Goal: Task Accomplishment & Management: Complete application form

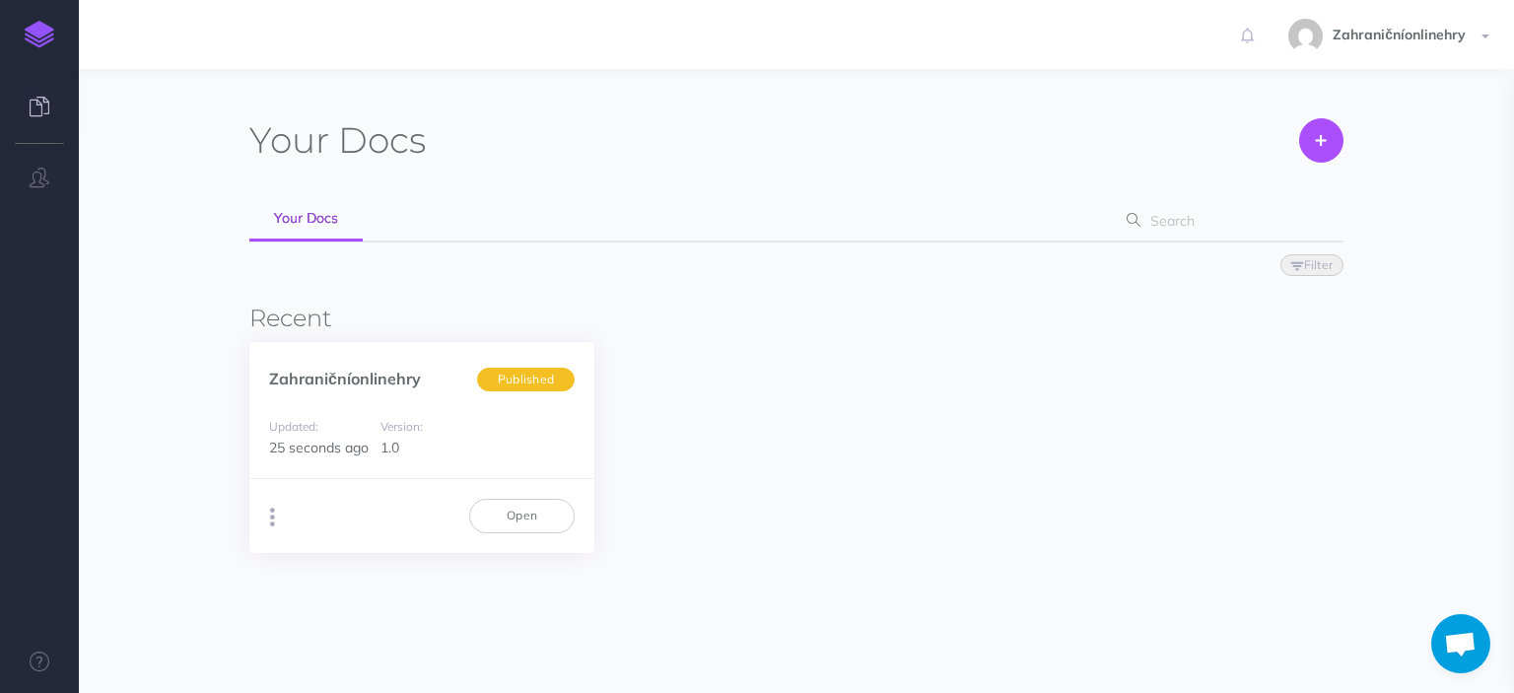
click at [279, 511] on button "button" at bounding box center [272, 518] width 19 height 30
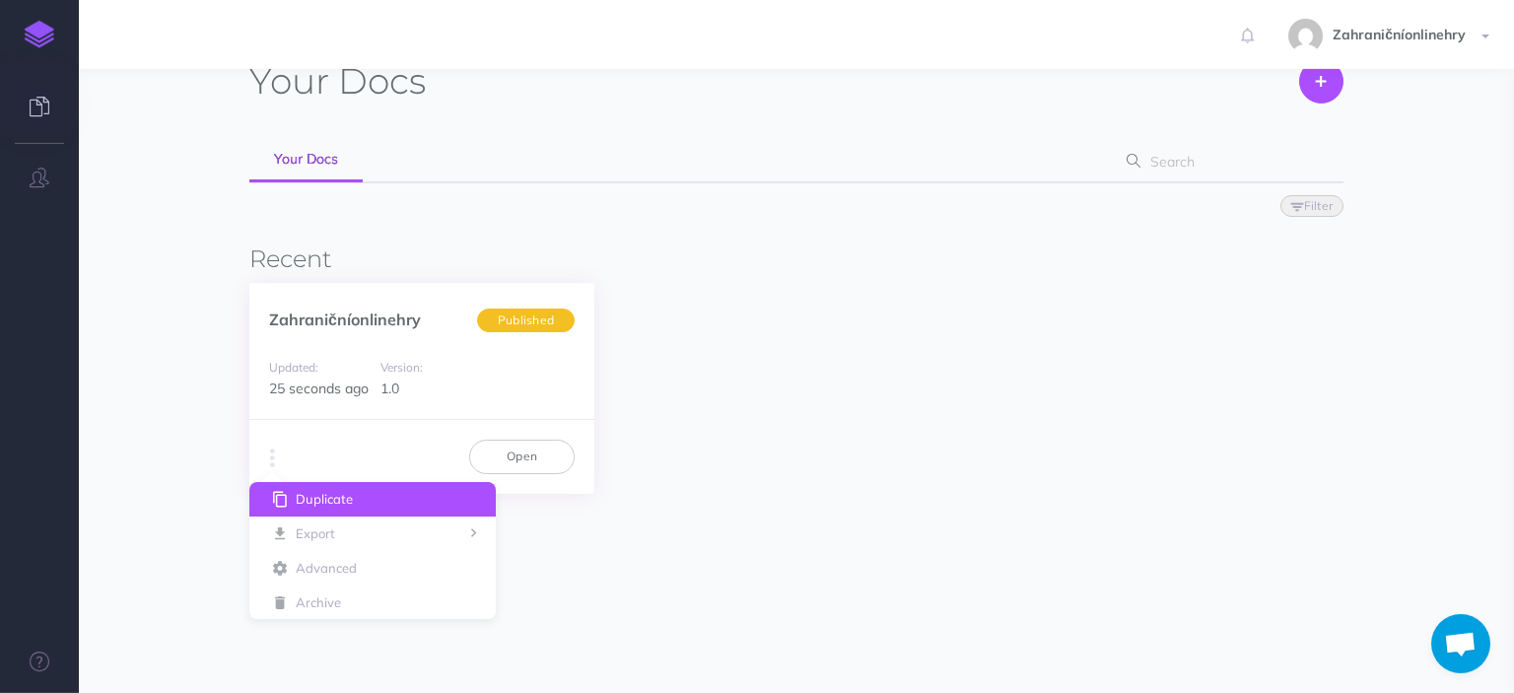
scroll to position [104, 0]
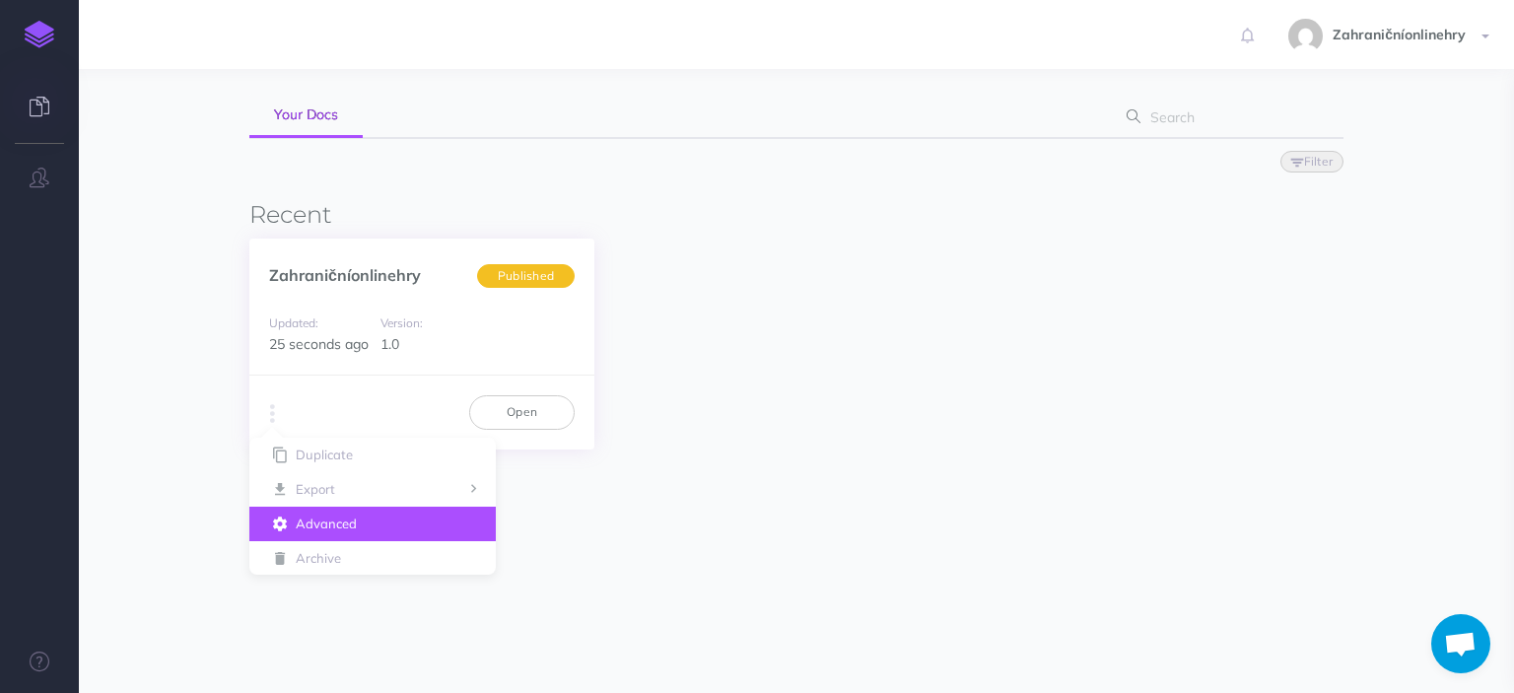
click at [326, 530] on button "Advanced" at bounding box center [372, 524] width 246 height 35
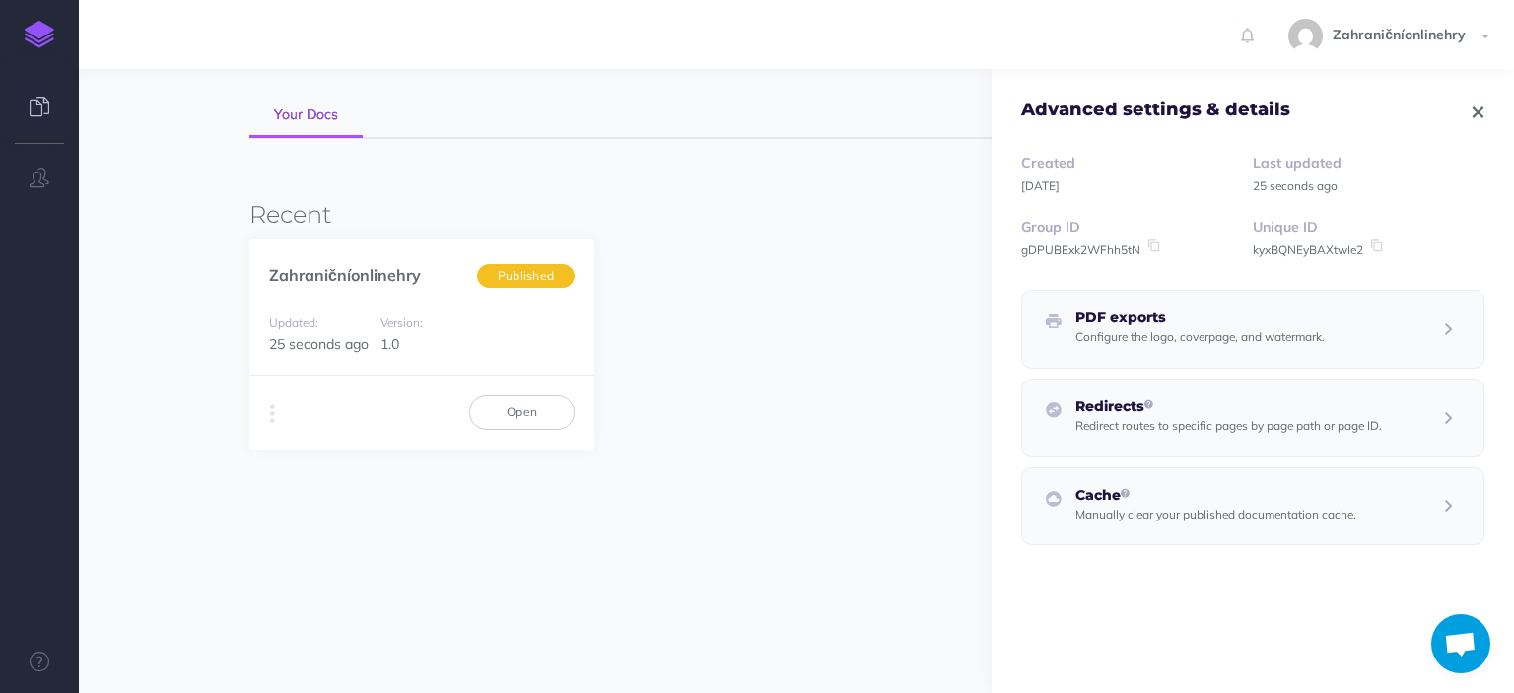
click at [1268, 116] on h4 "Advanced settings & details" at bounding box center [1155, 111] width 269 height 20
click at [1136, 411] on h5 "Redirects" at bounding box center [1229, 406] width 307 height 15
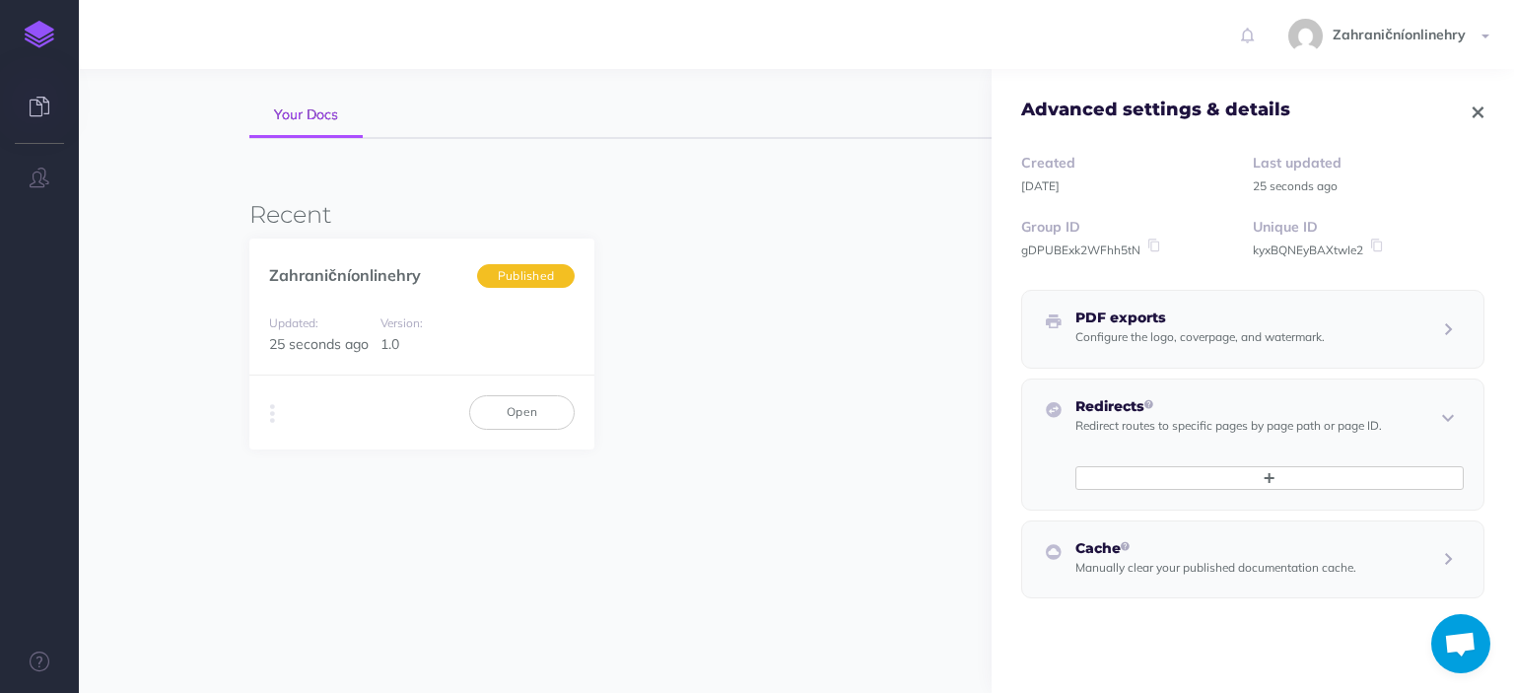
click at [700, 80] on div "Advanced settings & details Created [DATE] Last updated 25 seconds ago Group ID…" at bounding box center [796, 262] width 1094 height 494
click at [1413, 41] on span "Zahraničníonlinehry" at bounding box center [1399, 35] width 153 height 18
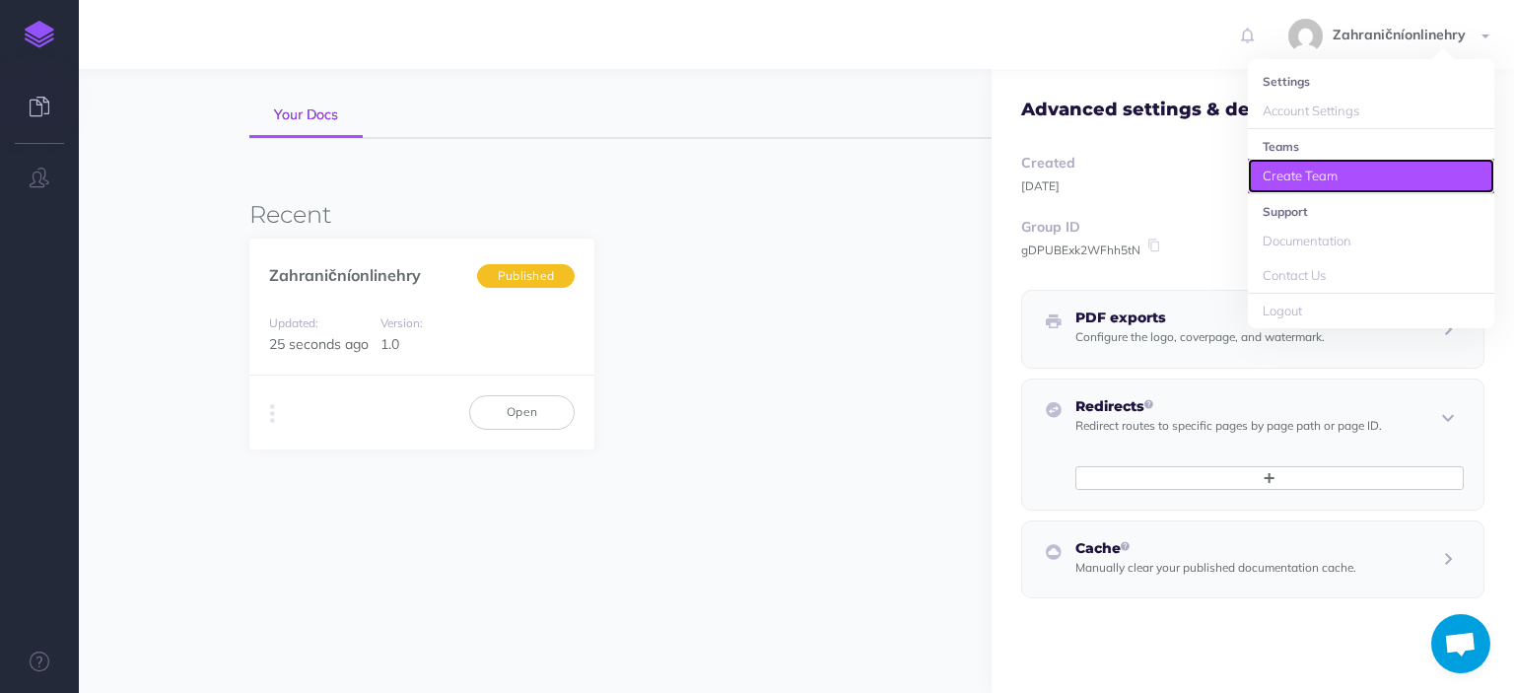
click at [1273, 182] on link "Create Team" at bounding box center [1371, 176] width 246 height 35
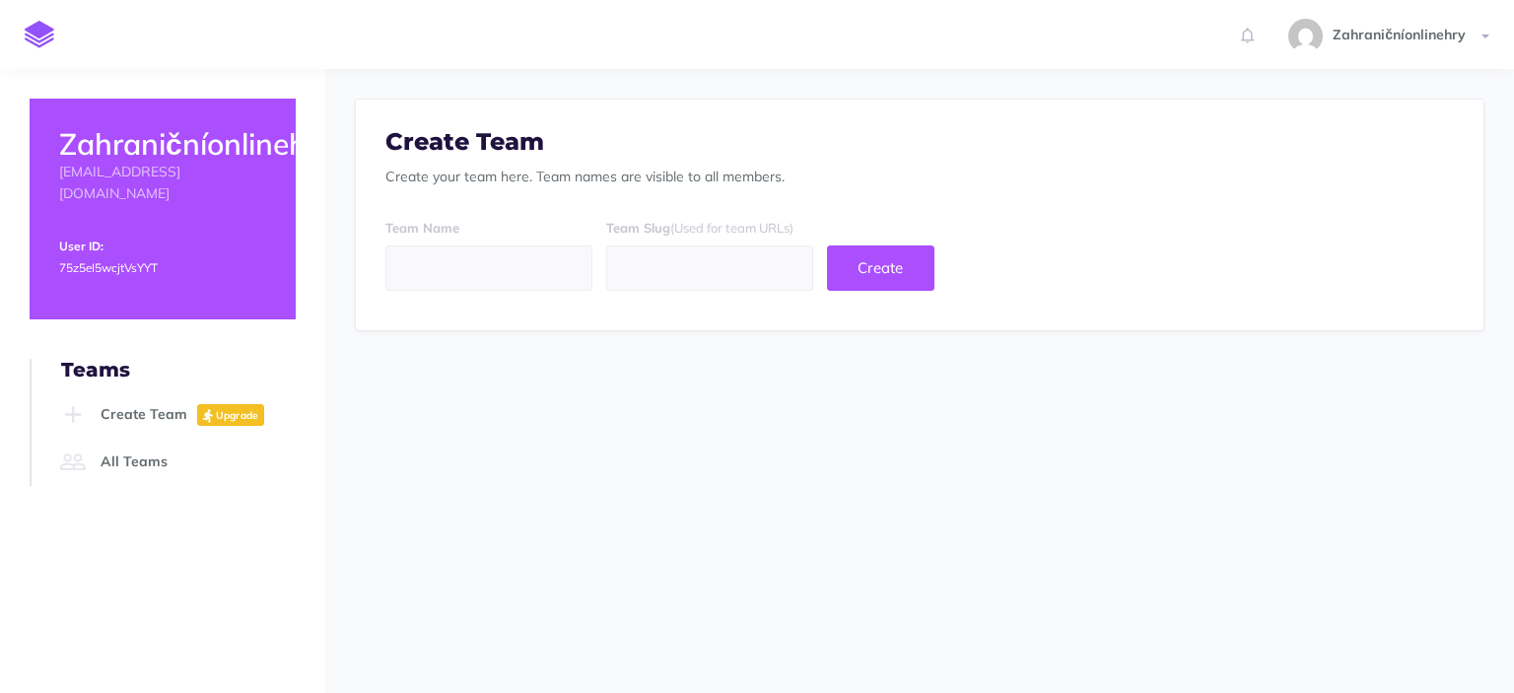
click at [577, 258] on input "text" at bounding box center [488, 267] width 207 height 45
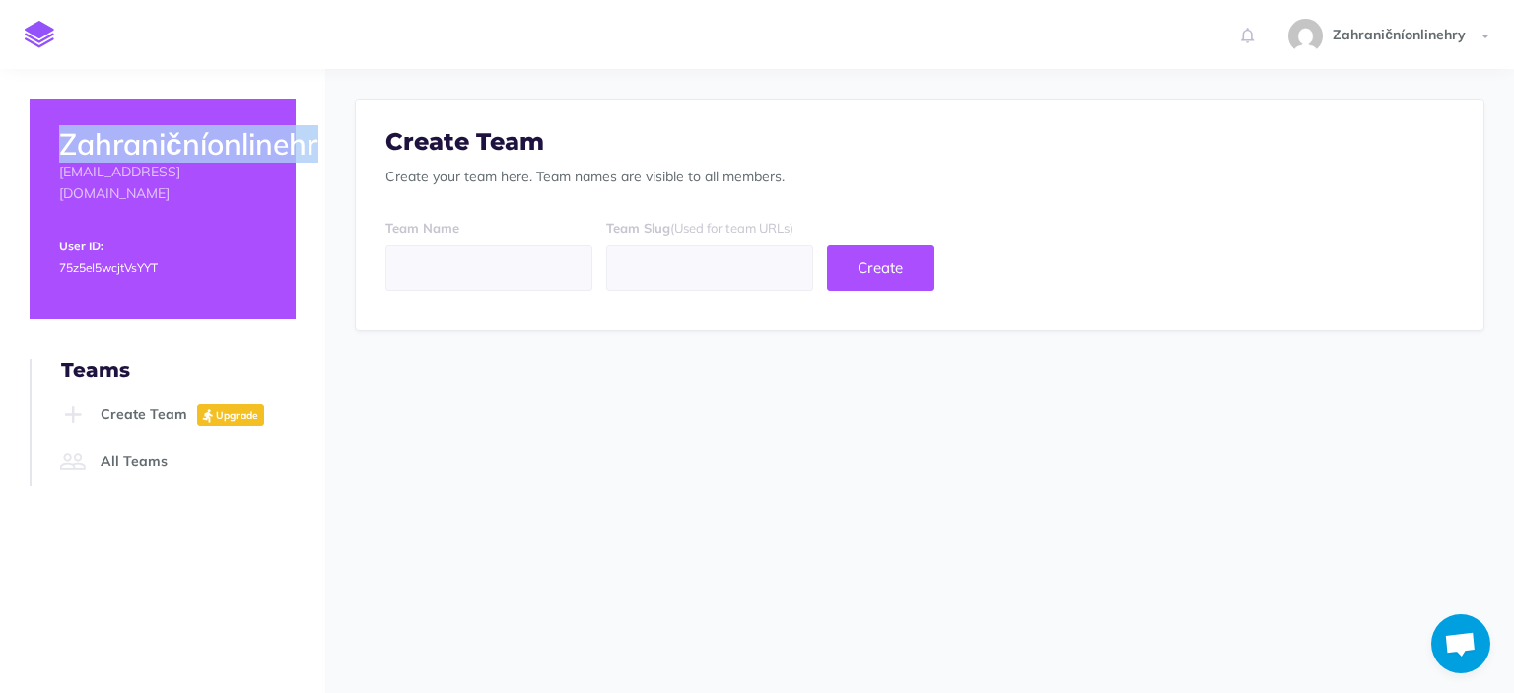
drag, startPoint x: 54, startPoint y: 137, endPoint x: 321, endPoint y: 148, distance: 267.4
click at [296, 148] on div "Zahraničníonlinehry [EMAIL_ADDRESS][DOMAIN_NAME] User ID: 75z5eI5wcjtVsYYT" at bounding box center [163, 209] width 266 height 221
copy h2 "Zahraničníonlinehr"
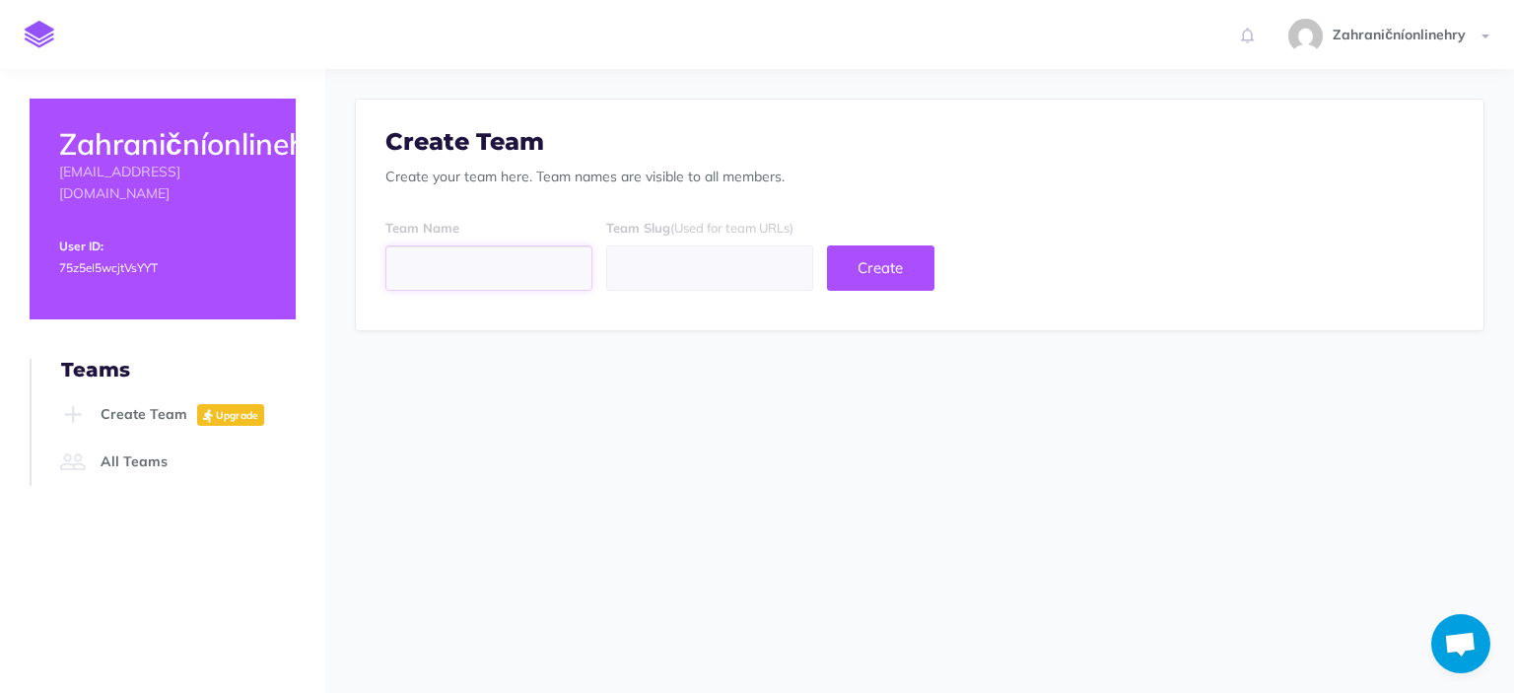
click at [438, 254] on input "text" at bounding box center [488, 267] width 207 height 45
paste input "Zahraničníonlinehr"
type input "Zahraničníonlinehr"
type input "zahrani-n-onlinehr"
type input "Zahraničníonlineh"
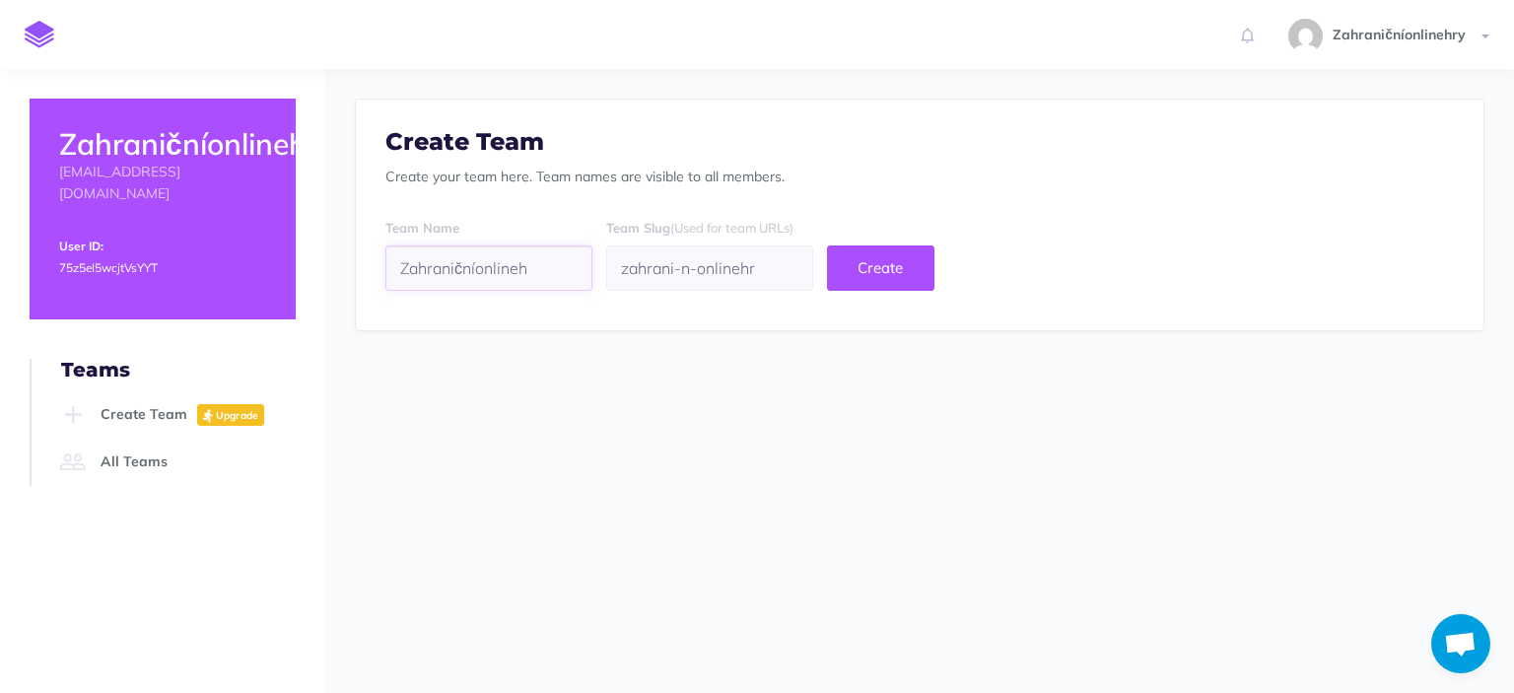
type input "zahrani-n-onlineh"
type input "Zahraničníonline"
type input "zahrani-n-online"
type input "Zahraničníonline"
drag, startPoint x: 842, startPoint y: 278, endPoint x: 629, endPoint y: 278, distance: 213.0
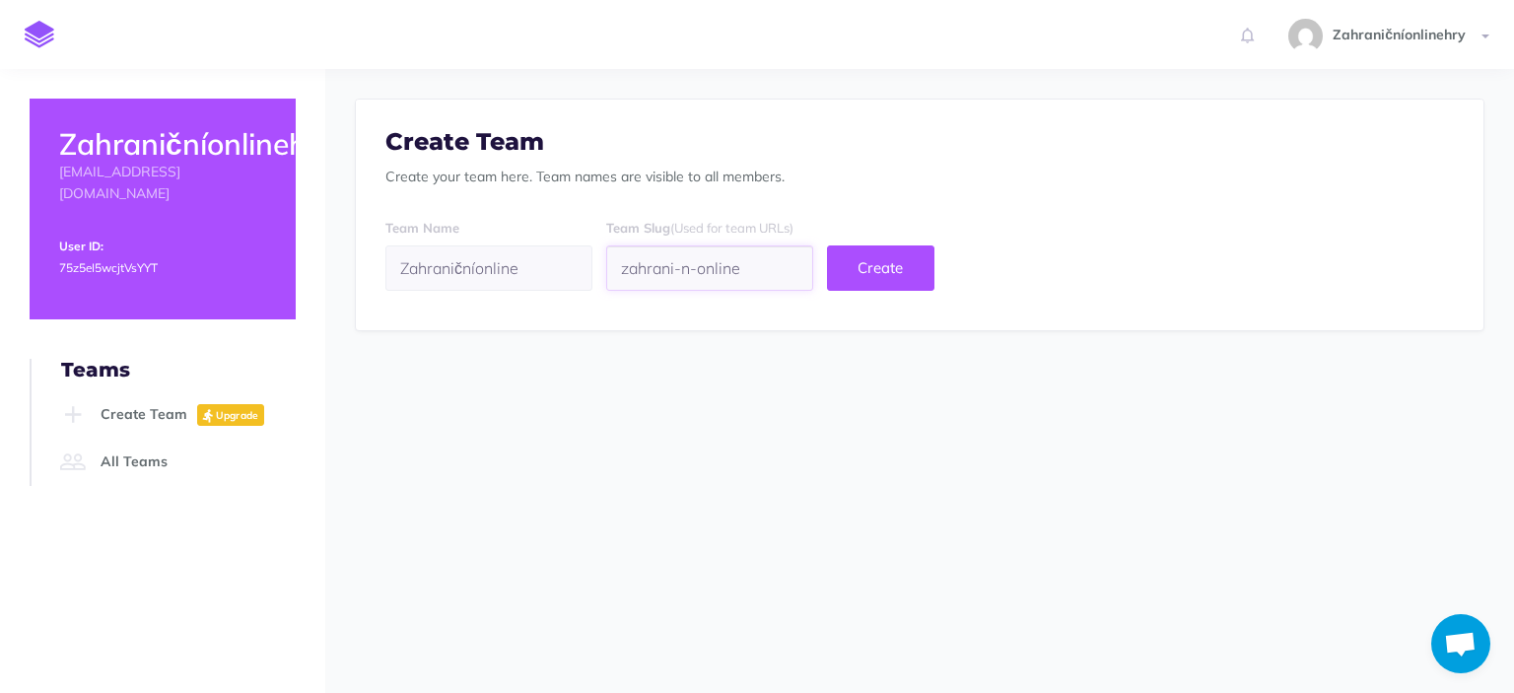
click at [629, 278] on input "zahrani-n-online" at bounding box center [709, 267] width 207 height 45
drag, startPoint x: 780, startPoint y: 271, endPoint x: 625, endPoint y: 265, distance: 154.9
click at [625, 265] on input "zahrani-n-online" at bounding box center [709, 267] width 207 height 45
paste input "cni"
type input "zahranicnionline"
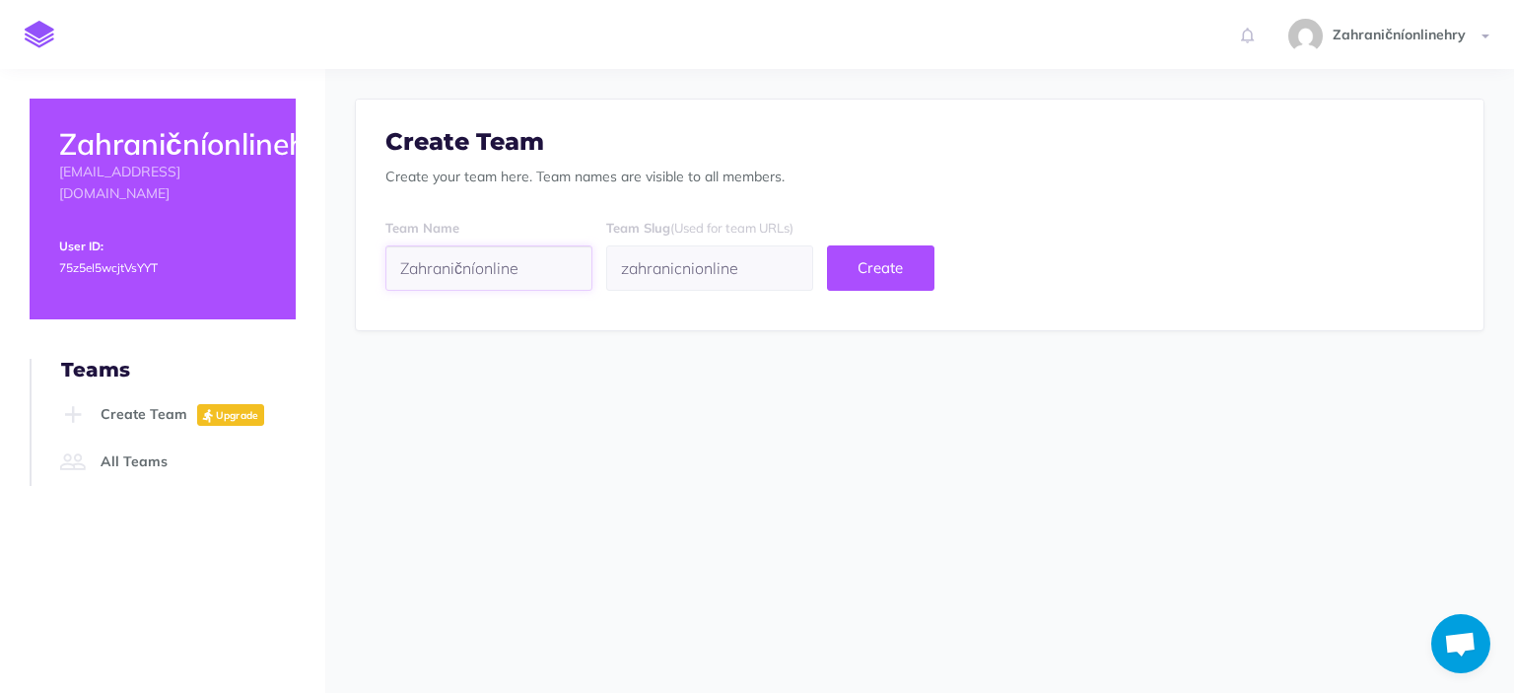
drag, startPoint x: 548, startPoint y: 271, endPoint x: 269, endPoint y: 240, distance: 280.8
click at [385, 245] on input "Zahraničníonline" at bounding box center [488, 267] width 207 height 45
paste input "zahranicni"
click at [935, 276] on button "Create" at bounding box center [880, 267] width 107 height 45
drag, startPoint x: 408, startPoint y: 272, endPoint x: 387, endPoint y: 269, distance: 20.9
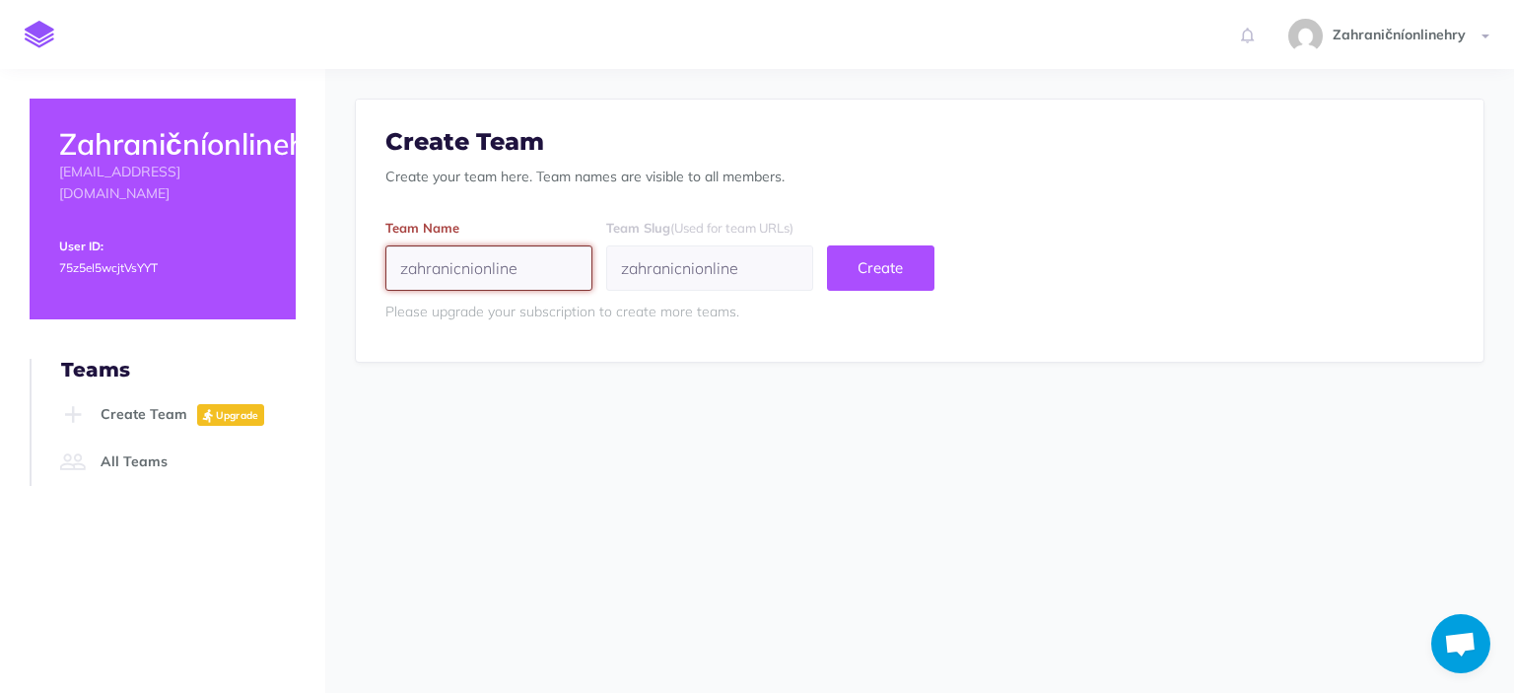
click at [387, 269] on input "zahranicnionline" at bounding box center [488, 267] width 207 height 45
click at [483, 272] on input "Zahranicnionline" at bounding box center [488, 267] width 207 height 45
type input "Zahranicnio nline"
type input "zahranicnio-nline"
type input "Zahranicnio nline"
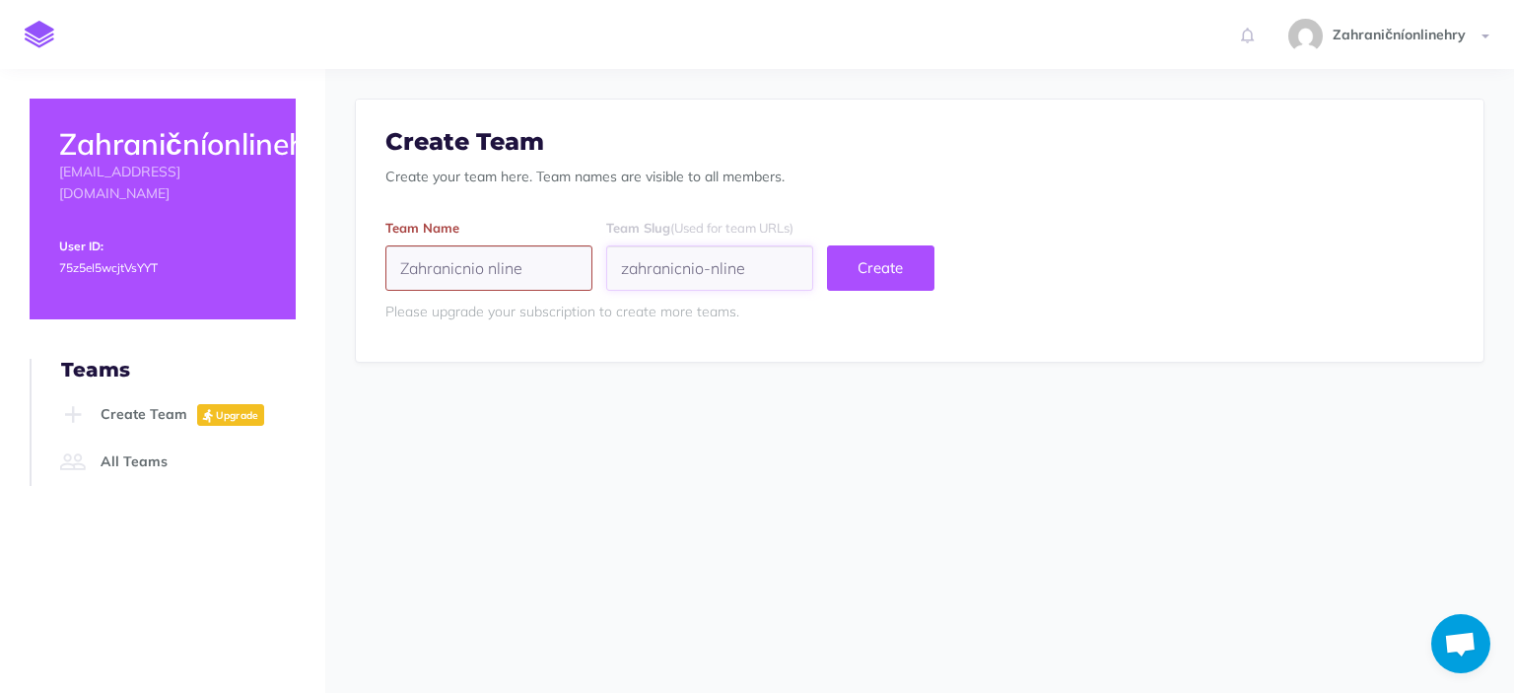
click at [738, 277] on input "zahranicnio-nline" at bounding box center [709, 267] width 207 height 45
type input "zahranicnionline"
click at [928, 262] on button "Create" at bounding box center [880, 267] width 107 height 45
click at [1487, 27] on link "Zahraničníonlinehry" at bounding box center [1391, 34] width 245 height 69
click at [1384, 93] on li "Settings" at bounding box center [1371, 81] width 246 height 25
